Goal: Communication & Community: Answer question/provide support

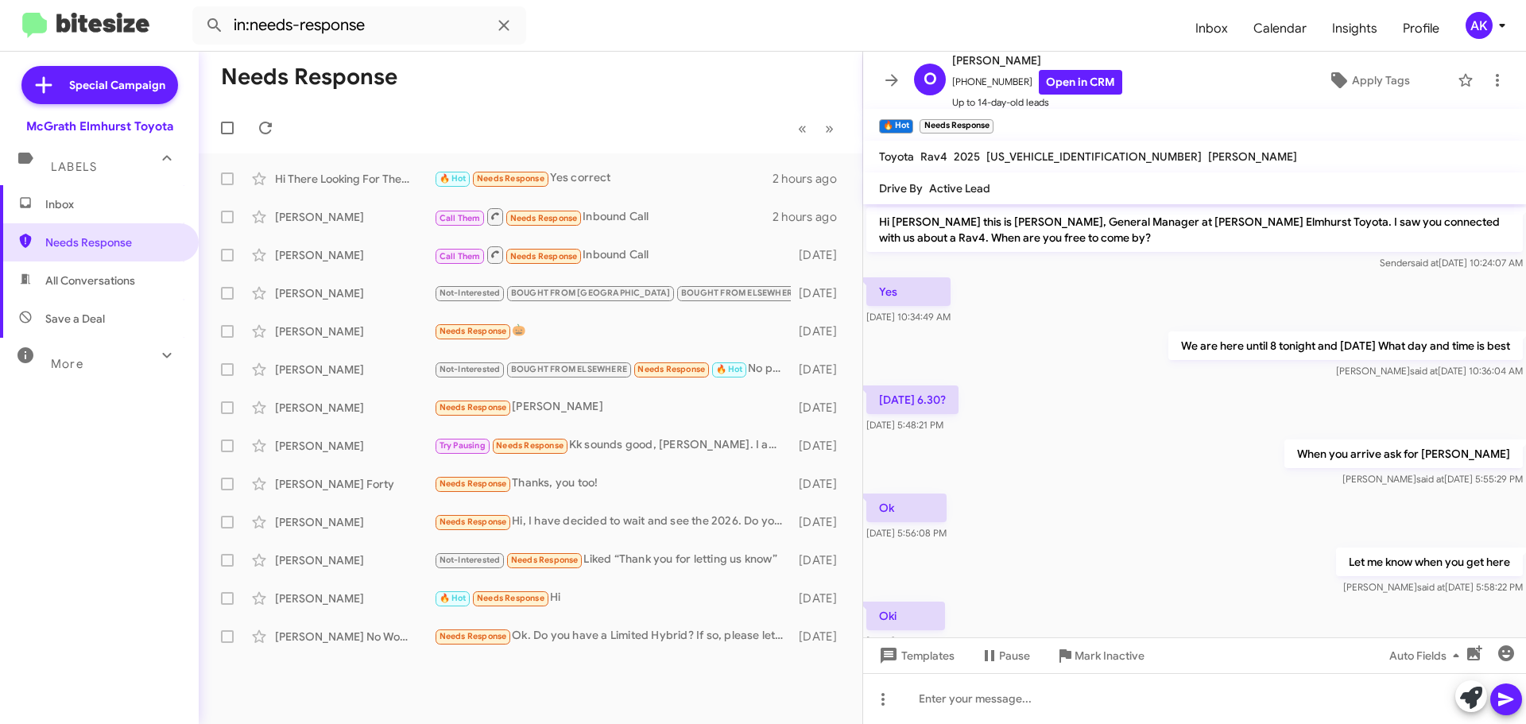
scroll to position [221, 0]
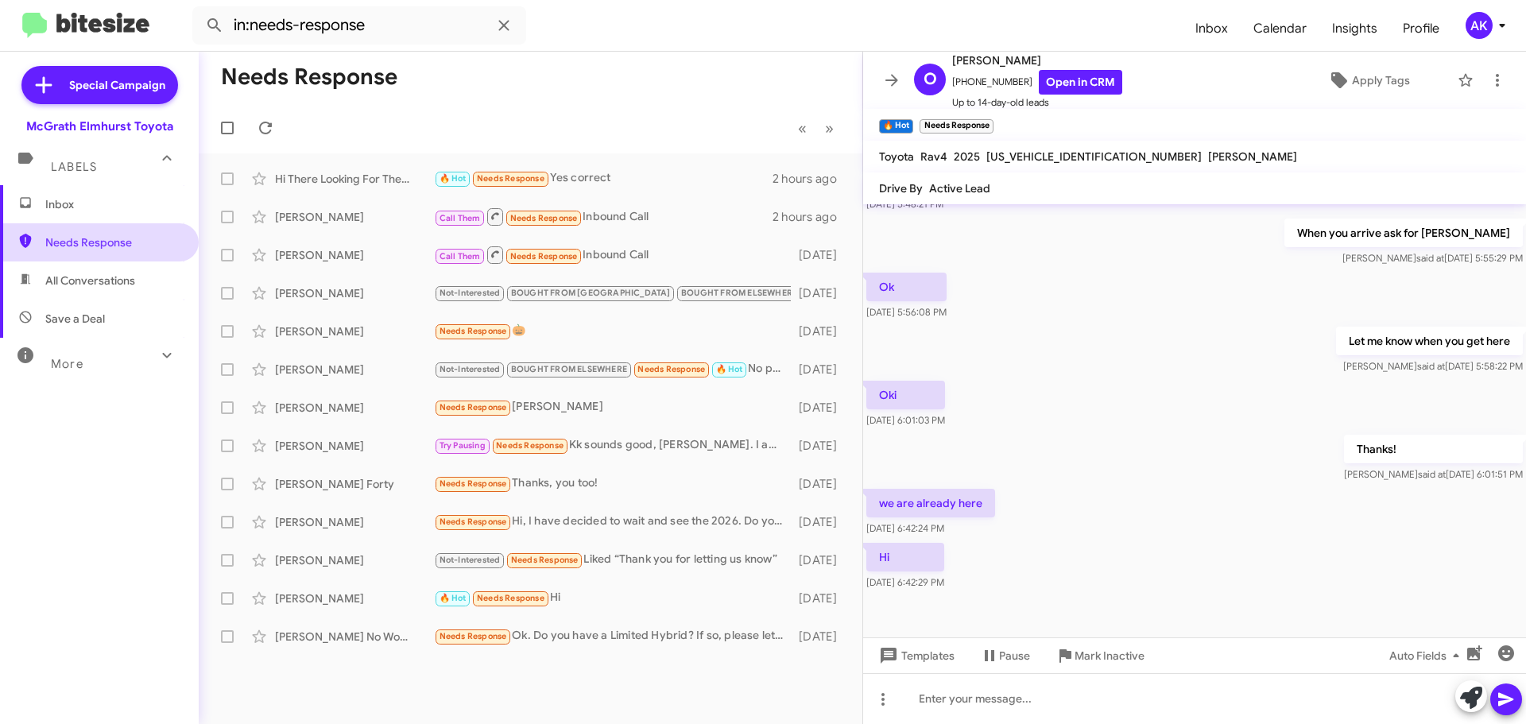
click at [76, 232] on span "Needs Response" at bounding box center [99, 242] width 199 height 38
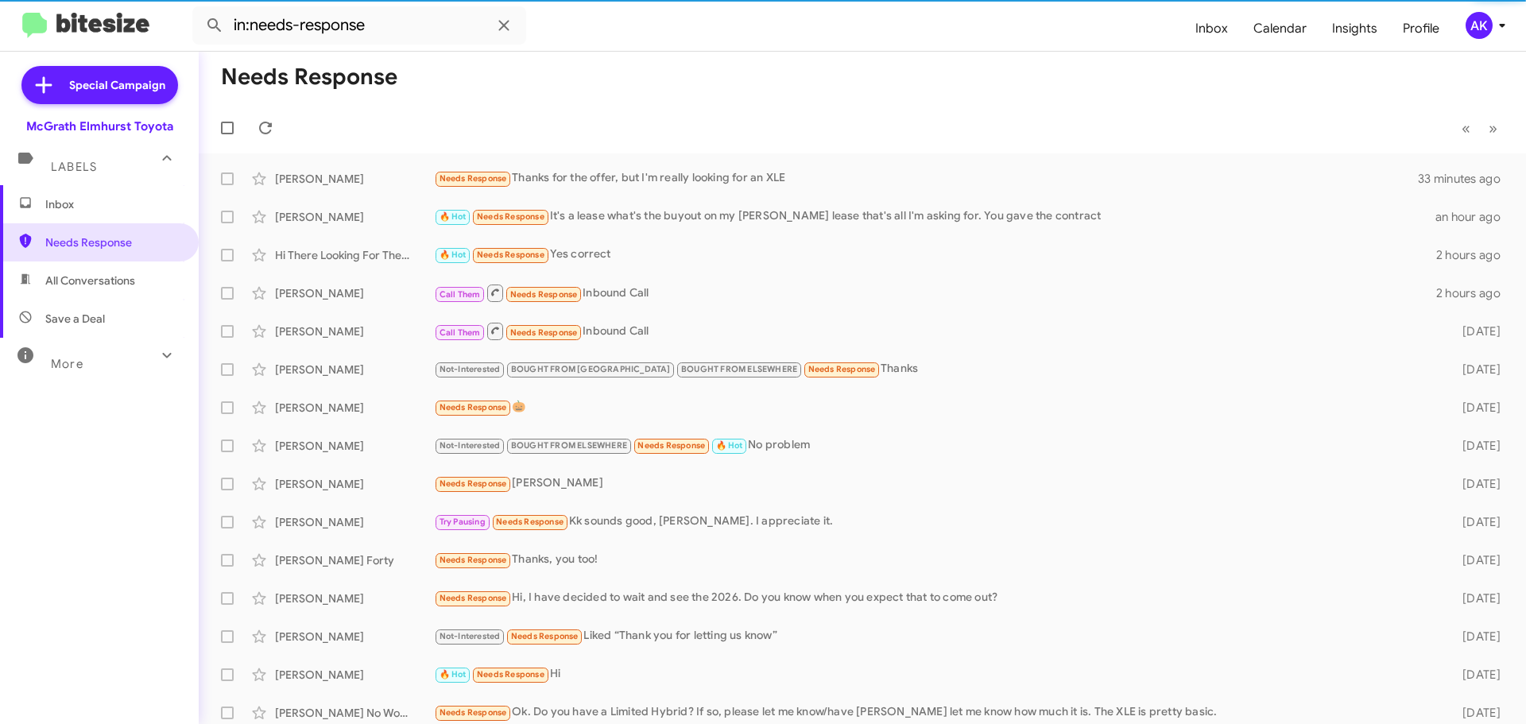
click at [85, 209] on span "Inbox" at bounding box center [112, 204] width 135 height 16
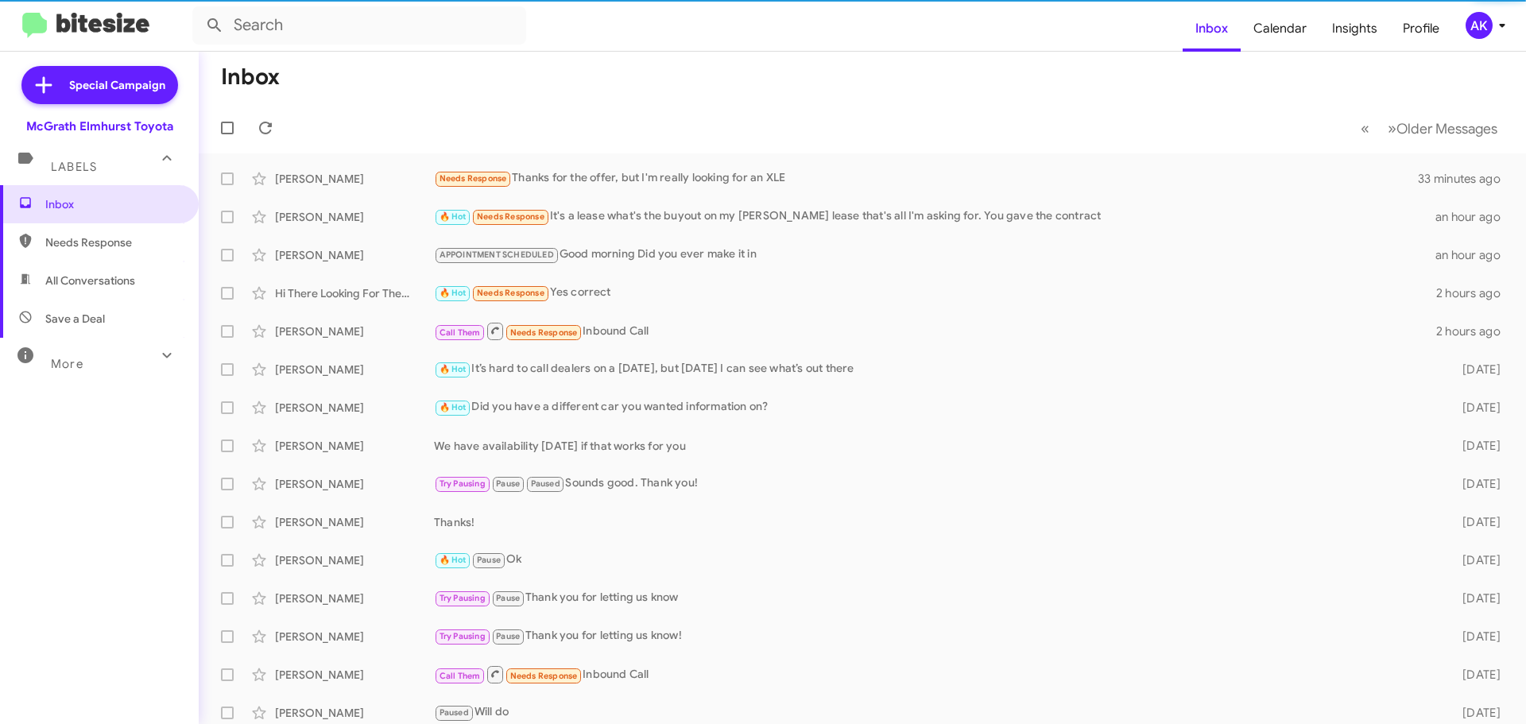
click at [92, 288] on span "All Conversations" at bounding box center [90, 281] width 90 height 16
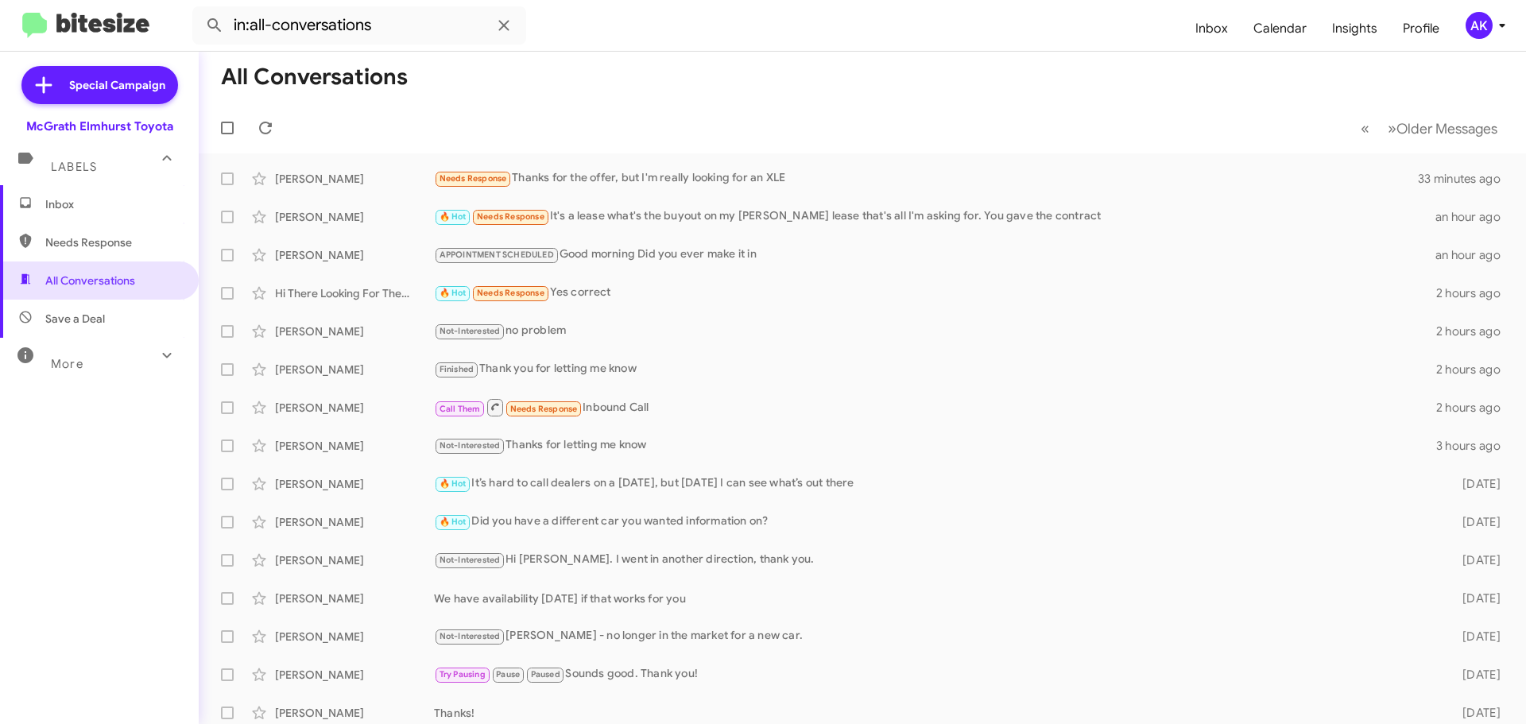
click at [110, 241] on span "Needs Response" at bounding box center [112, 242] width 135 height 16
type input "in:needs-response"
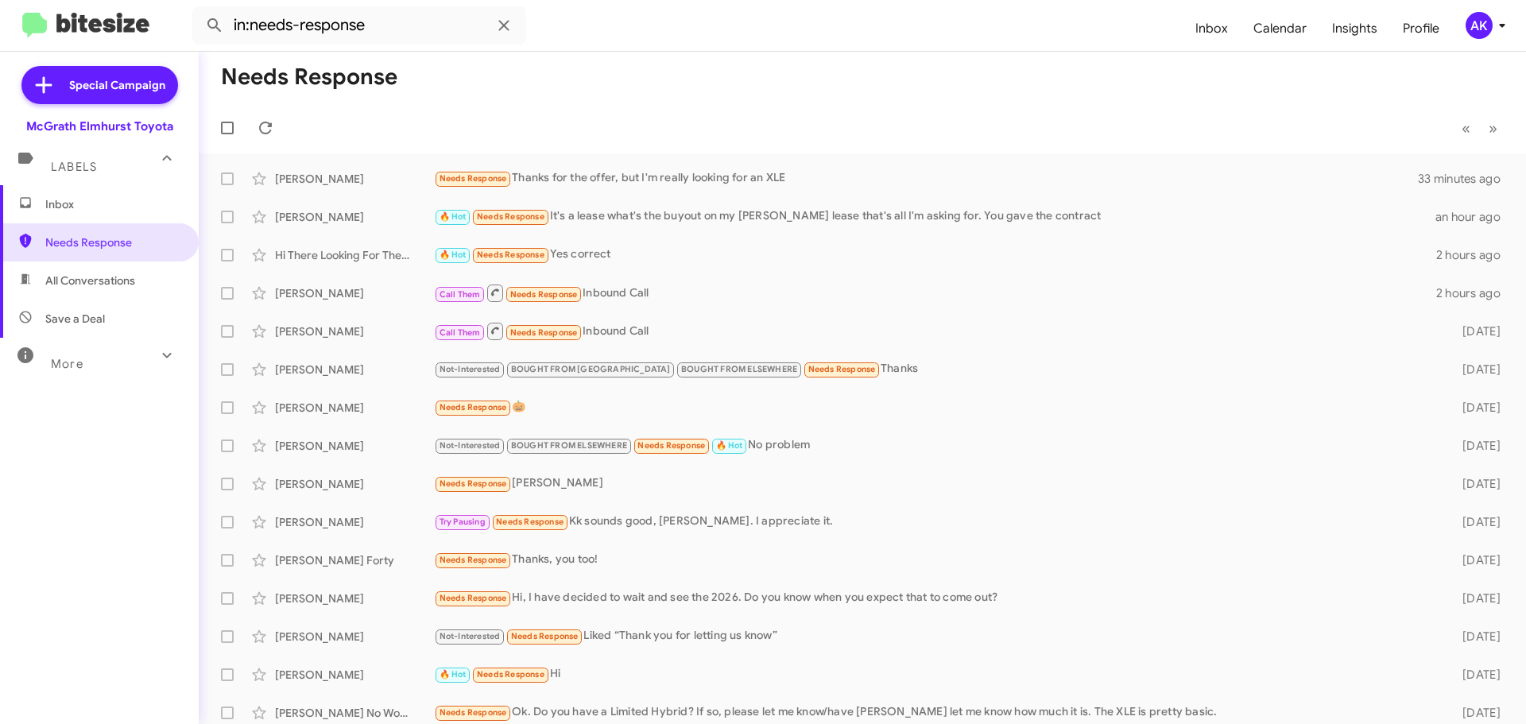
click at [76, 184] on mat-expansion-panel-header "Labels" at bounding box center [99, 159] width 199 height 51
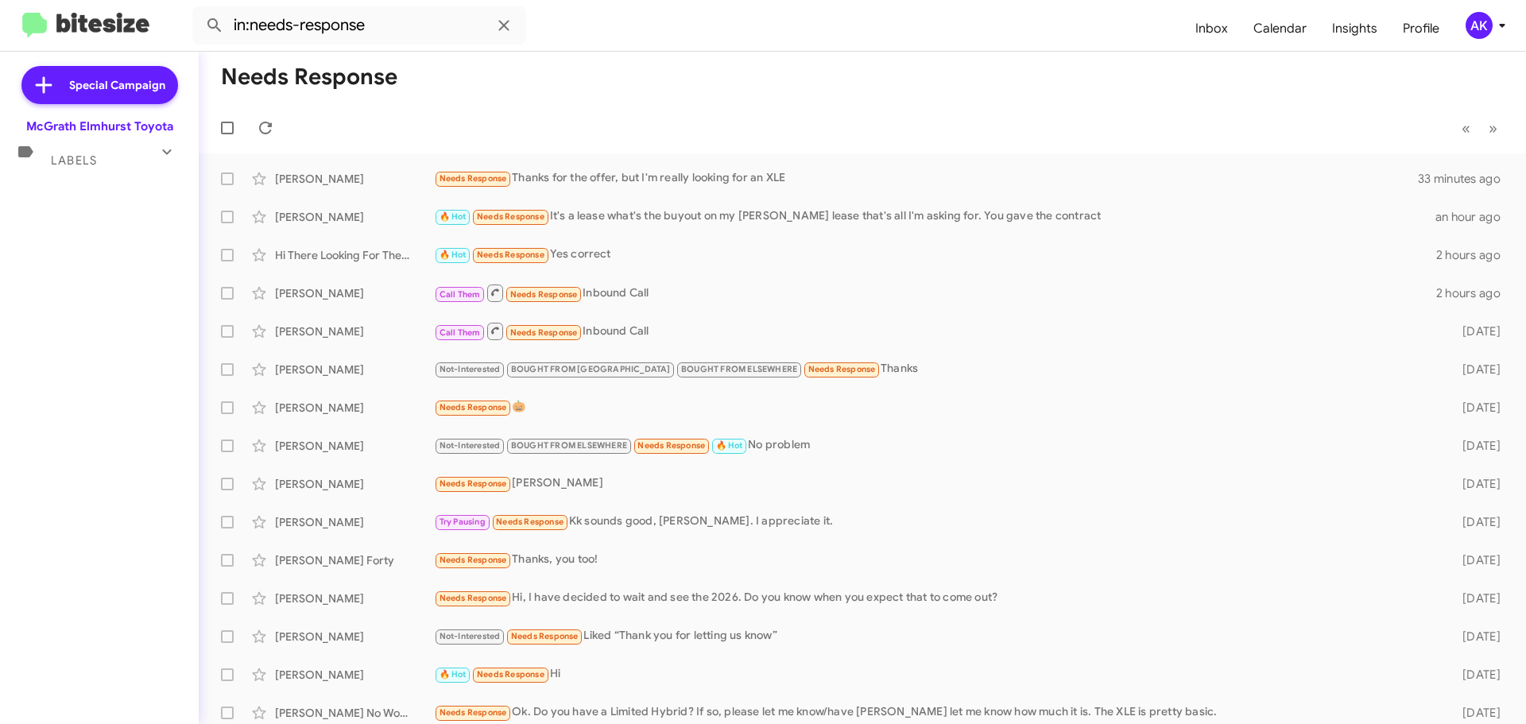
click at [102, 155] on div "Labels" at bounding box center [83, 153] width 141 height 29
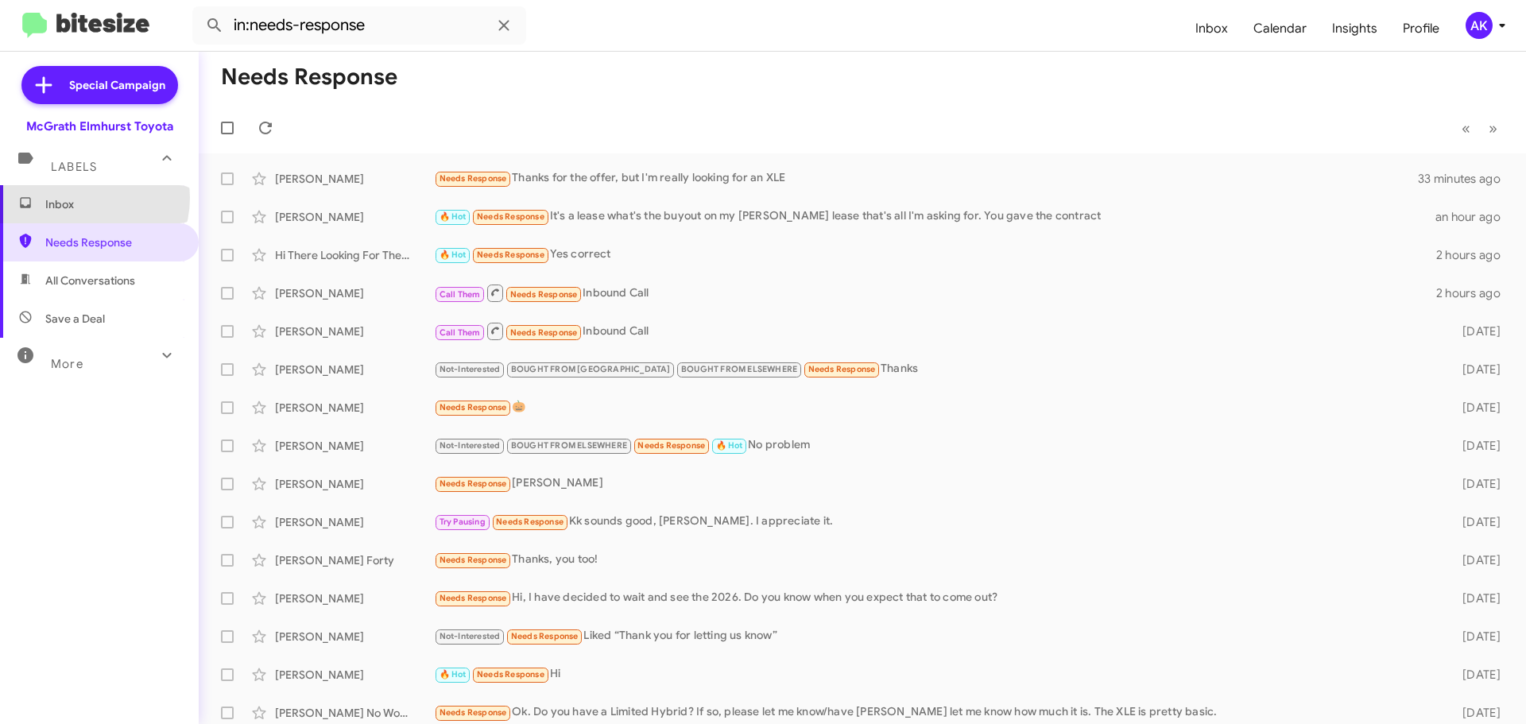
click at [83, 198] on span "Inbox" at bounding box center [112, 204] width 135 height 16
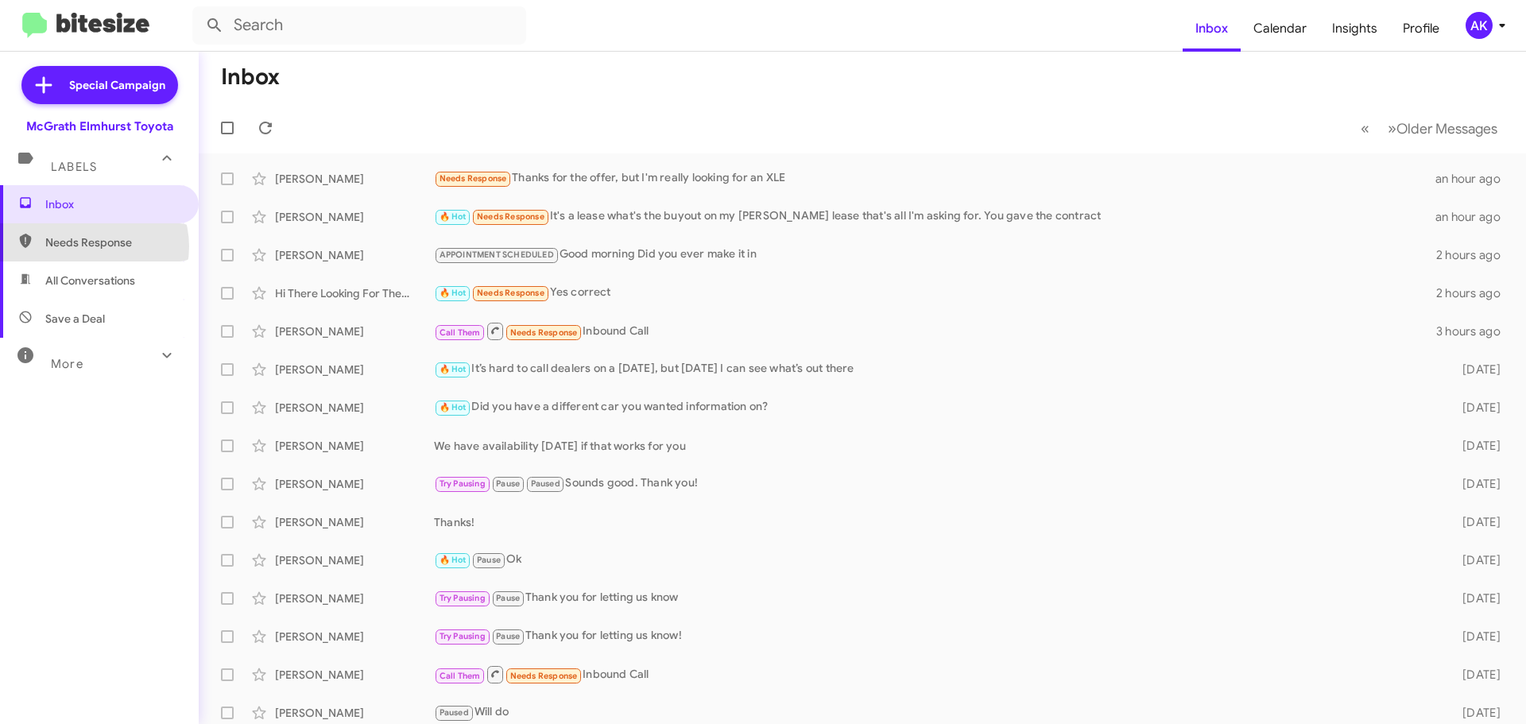
click at [92, 246] on span "Needs Response" at bounding box center [112, 242] width 135 height 16
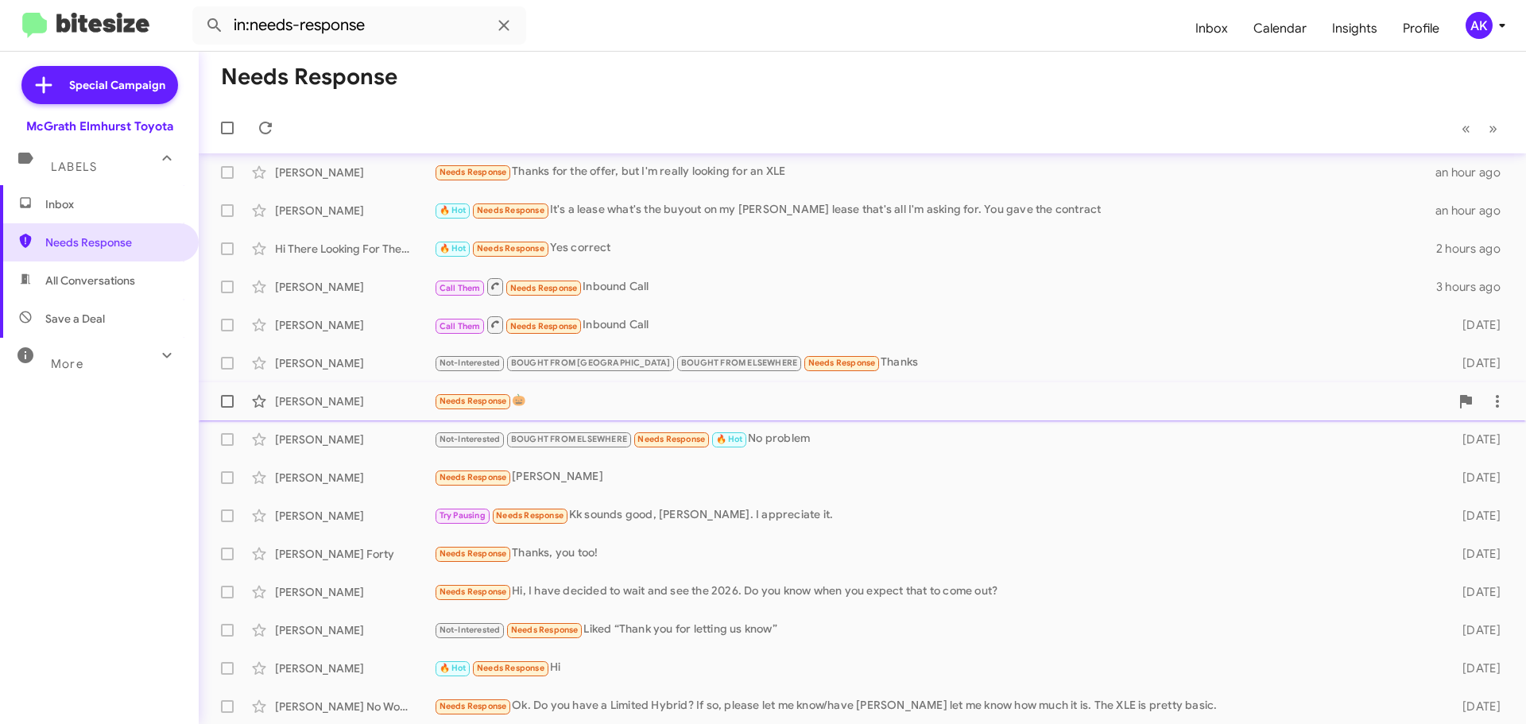
scroll to position [8, 0]
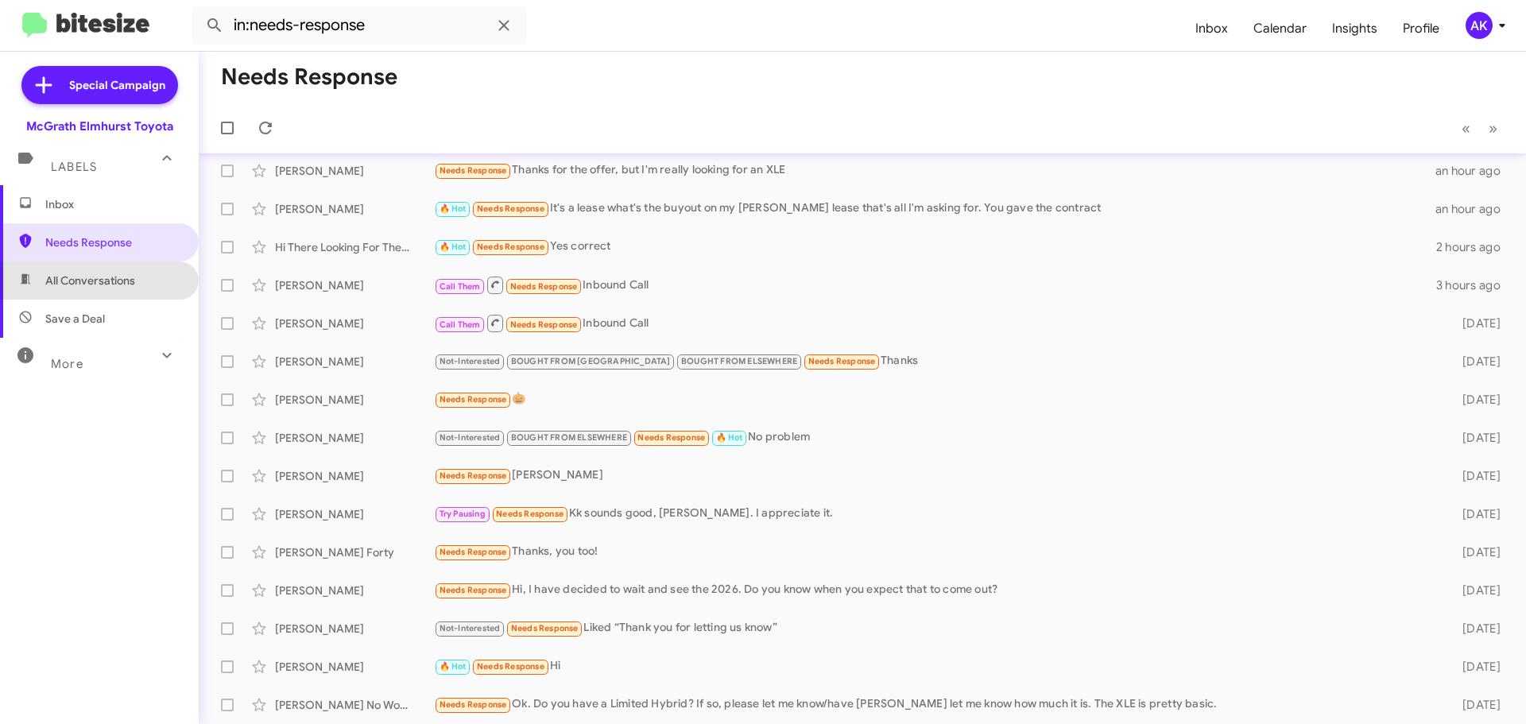
click at [130, 289] on span "All Conversations" at bounding box center [99, 280] width 199 height 38
type input "in:all-conversations"
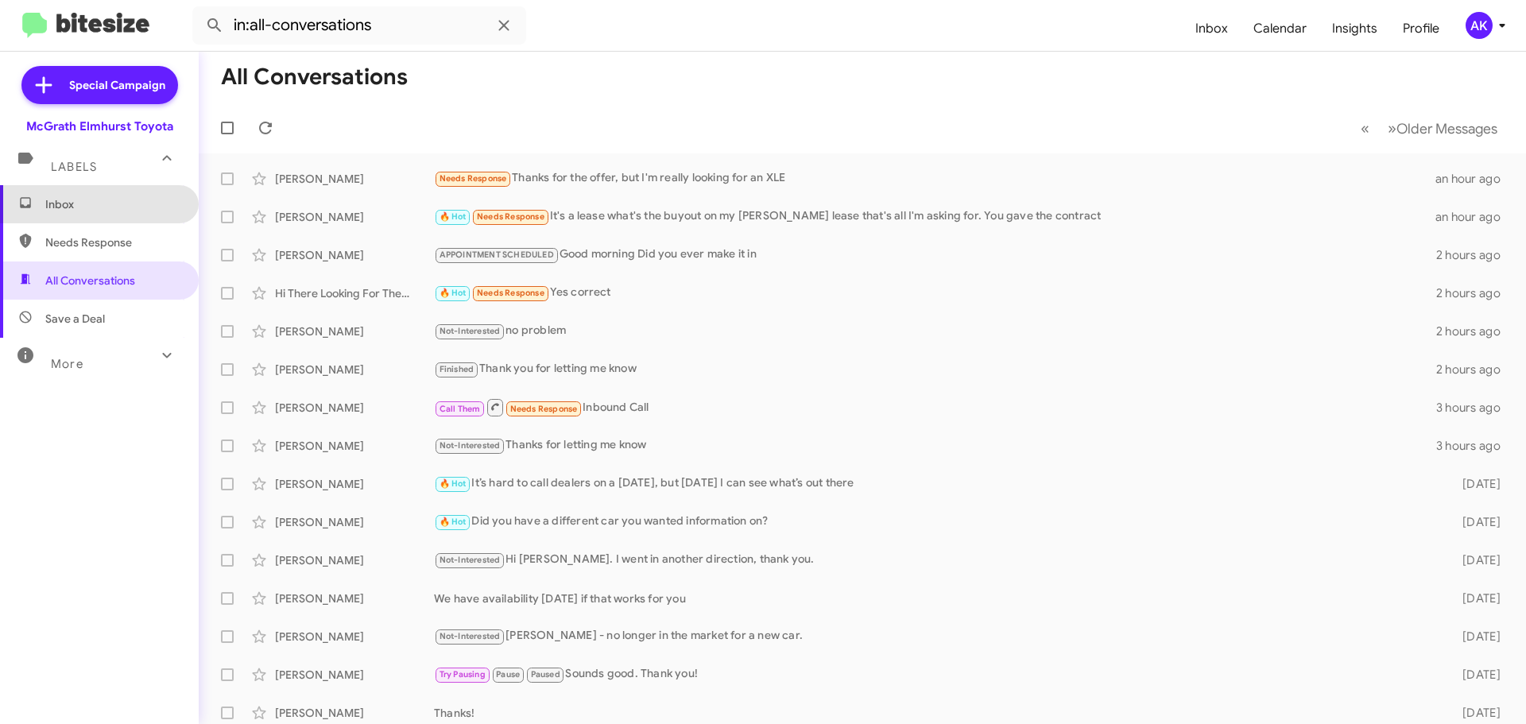
click at [110, 213] on span "Inbox" at bounding box center [99, 204] width 199 height 38
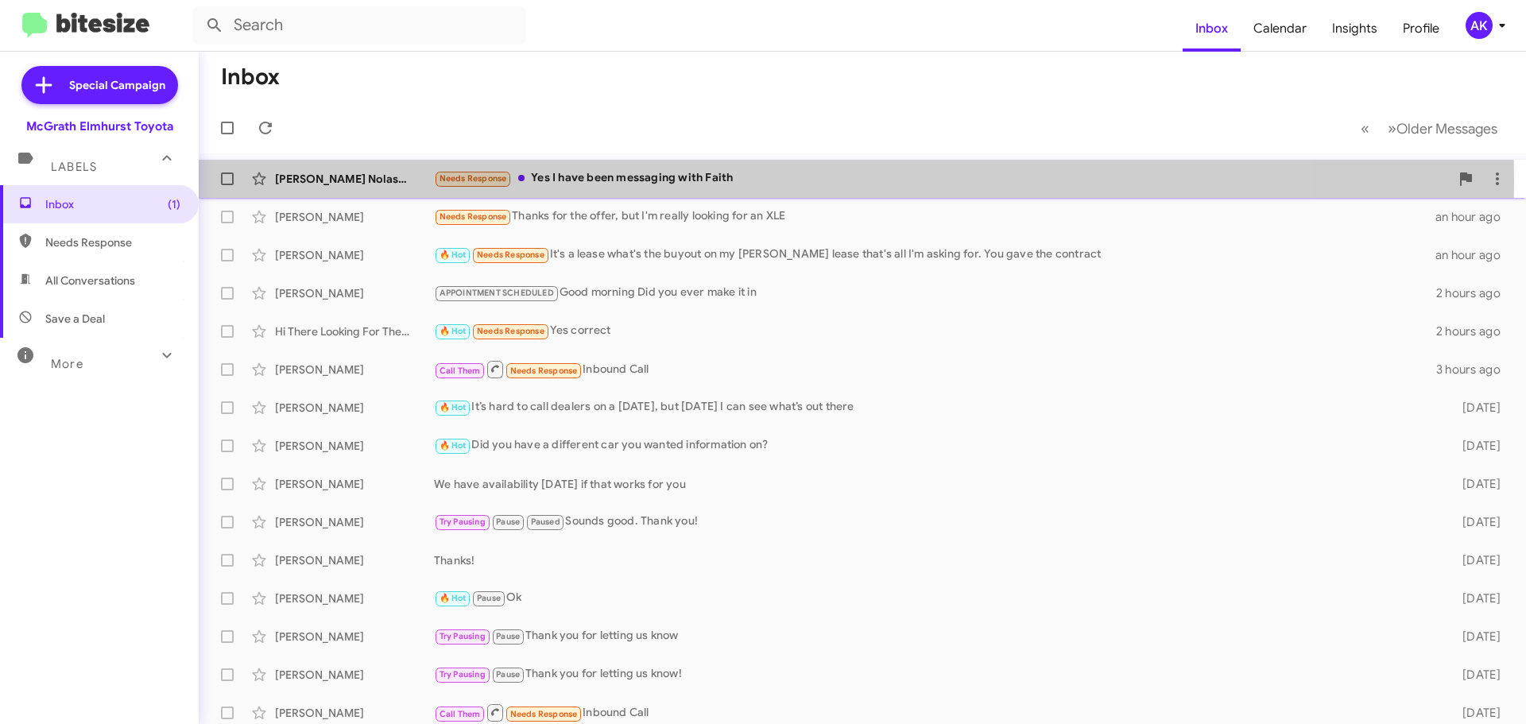
click at [606, 182] on div "Needs Response Yes I have been messaging with Faith" at bounding box center [942, 178] width 1016 height 18
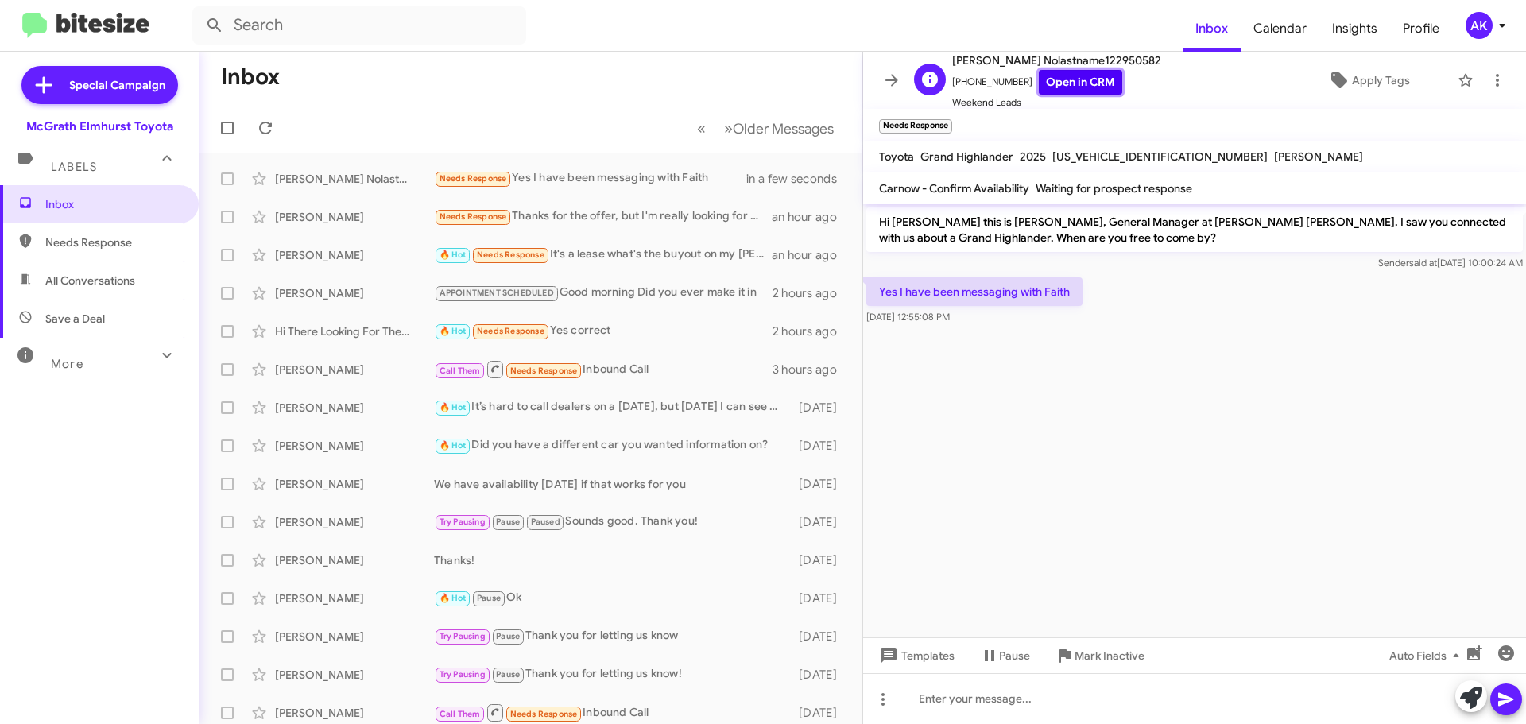
click at [1042, 80] on link "Open in CRM" at bounding box center [1080, 82] width 83 height 25
click at [110, 197] on span "Inbox" at bounding box center [112, 204] width 135 height 16
